Goal: Information Seeking & Learning: Learn about a topic

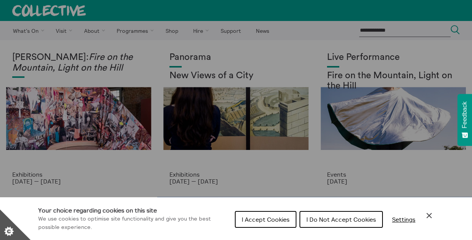
click at [346, 77] on div "Cookie preferences" at bounding box center [236, 120] width 472 height 240
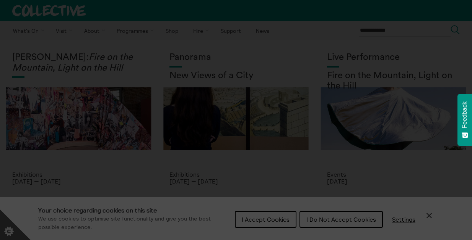
click at [431, 214] on section "**********" at bounding box center [236, 120] width 472 height 240
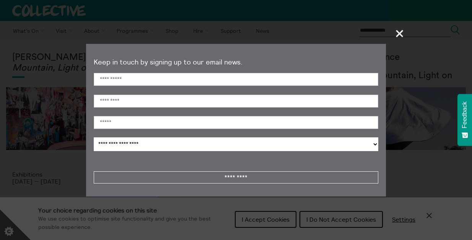
click at [399, 36] on span "+" at bounding box center [399, 33] width 23 height 23
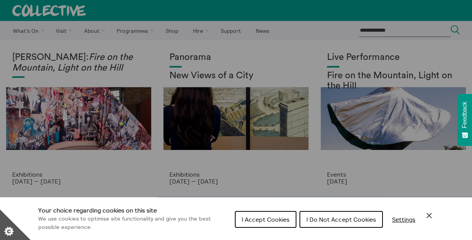
click at [428, 212] on icon "Close Cookie Control" at bounding box center [428, 215] width 9 height 9
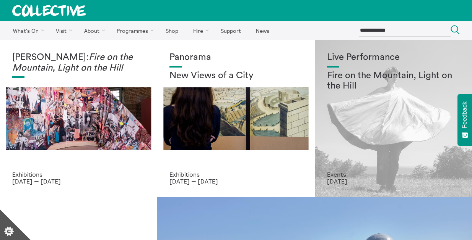
click at [394, 111] on div "Live Performance Fire on the Mountain, Light on the Hill" at bounding box center [393, 111] width 133 height 119
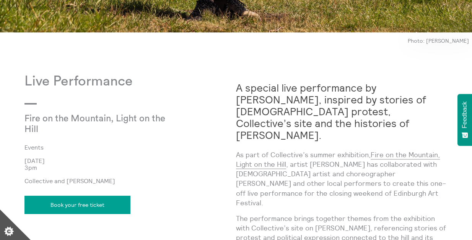
scroll to position [510, 0]
